Goal: Task Accomplishment & Management: Manage account settings

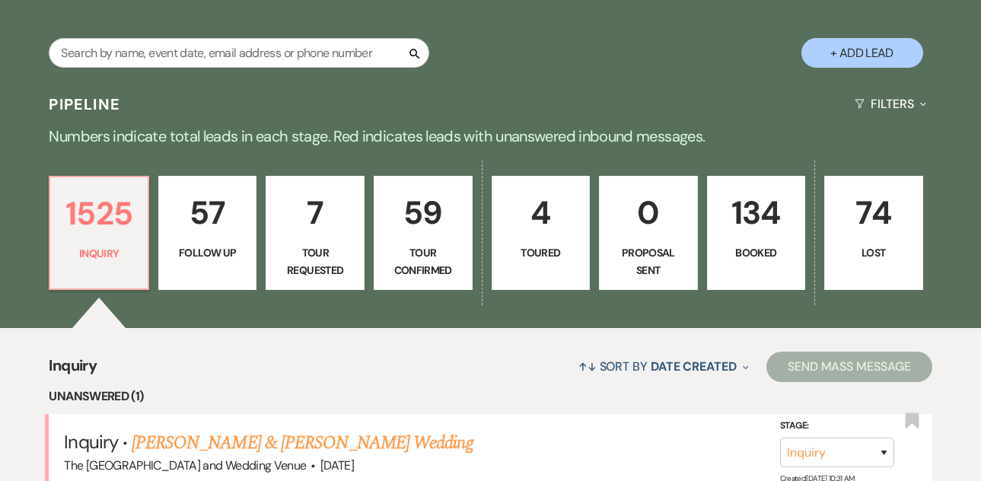
scroll to position [332, 0]
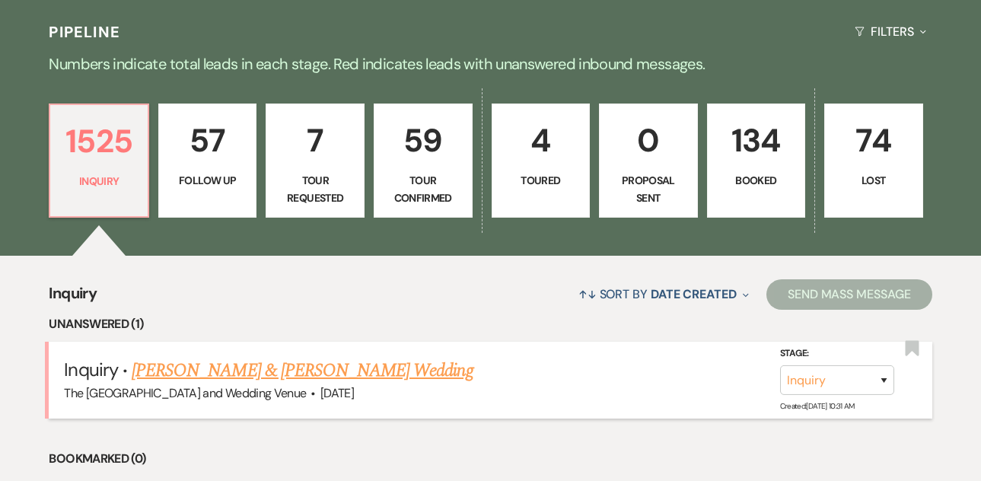
click at [226, 373] on link "[PERSON_NAME] & [PERSON_NAME] Wedding" at bounding box center [302, 370] width 341 height 27
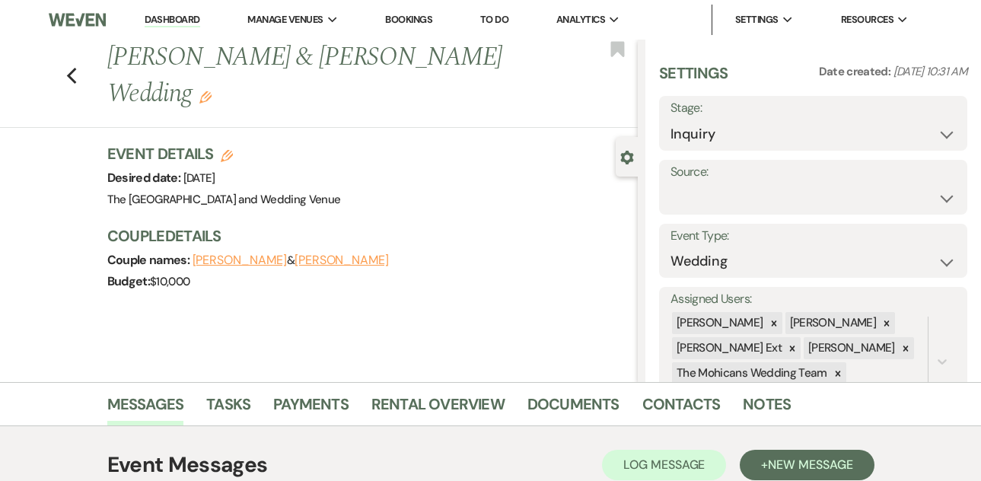
click at [790, 181] on label "Source:" at bounding box center [813, 172] width 285 height 22
click at [783, 202] on select "Weven Venue Website Instagram Facebook Pinterest Google The Knot Wedding Wire H…" at bounding box center [813, 198] width 285 height 30
select select "5"
click at [902, 185] on button "Save" at bounding box center [925, 187] width 84 height 30
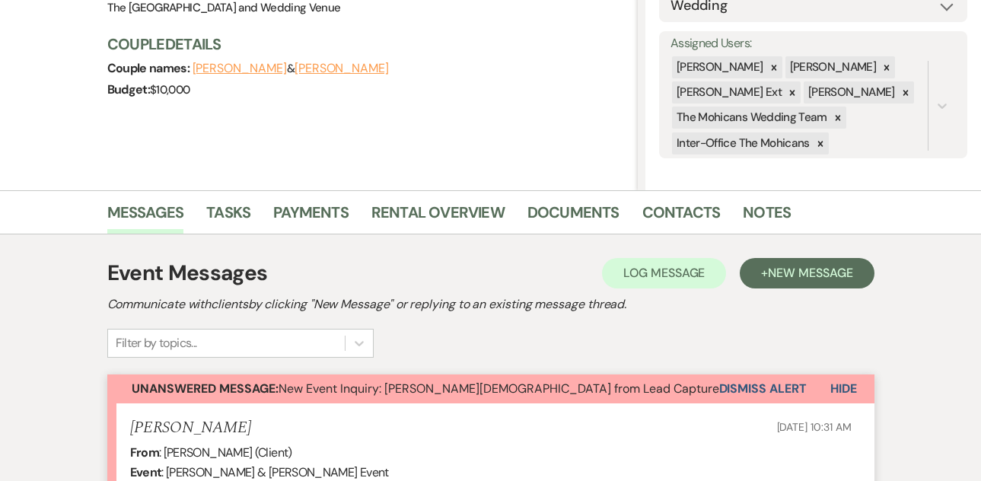
scroll to position [253, 0]
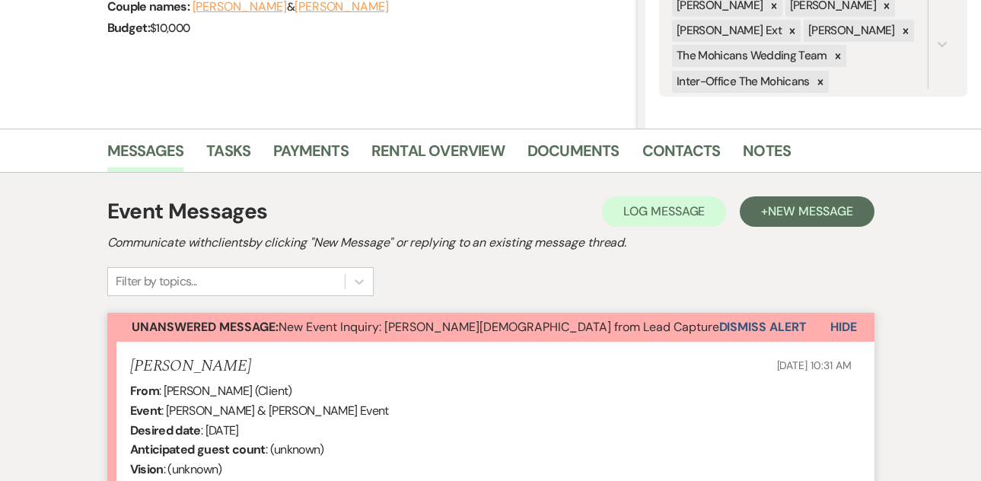
click at [744, 326] on button "Dismiss Alert" at bounding box center [763, 327] width 88 height 29
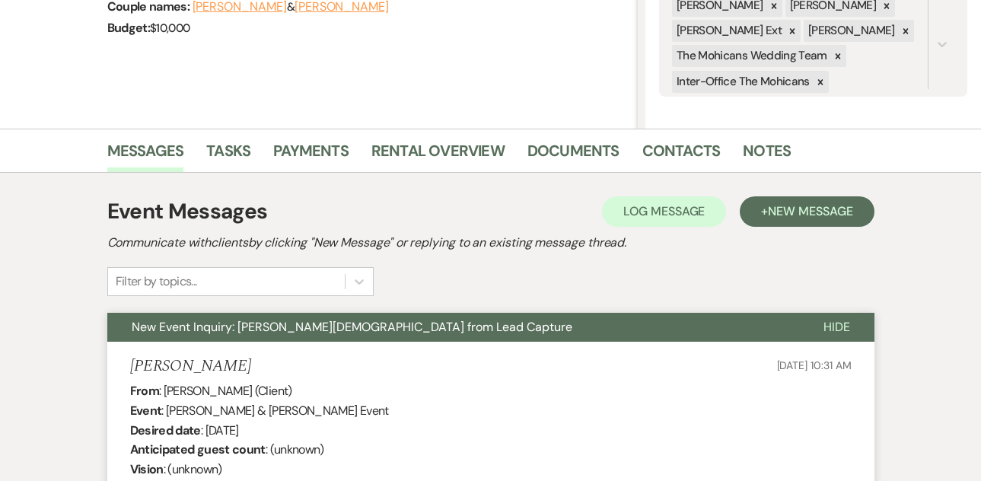
scroll to position [0, 0]
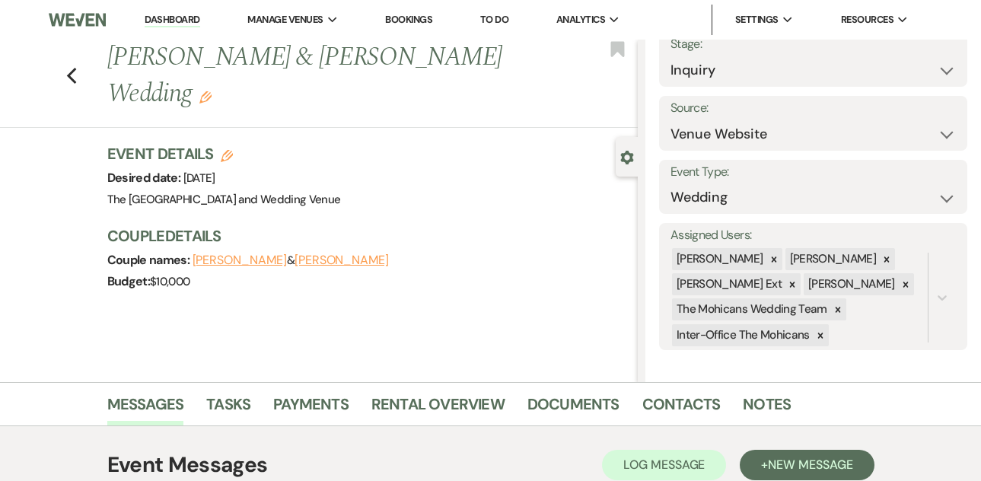
click at [174, 15] on link "Dashboard" at bounding box center [172, 20] width 55 height 14
